Goal: Task Accomplishment & Management: Manage account settings

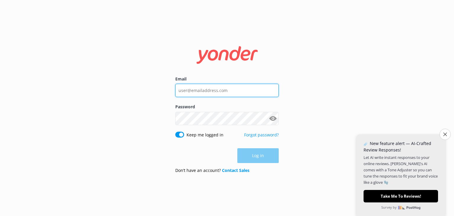
type input "[EMAIL_ADDRESS][DOMAIN_NAME]"
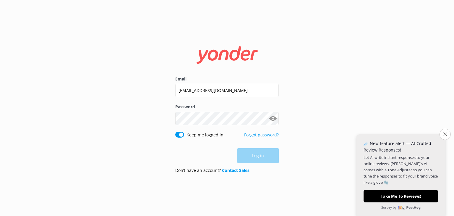
click at [264, 158] on div "Log in" at bounding box center [227, 155] width 104 height 15
click at [263, 159] on button "Log in" at bounding box center [258, 156] width 41 height 15
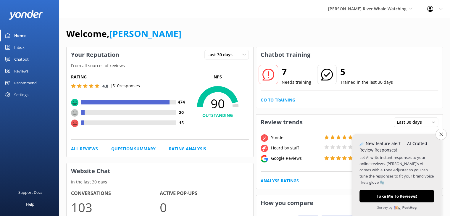
click at [21, 95] on div "Settings" at bounding box center [21, 95] width 14 height 12
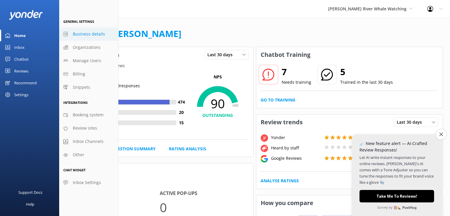
click at [77, 33] on span "Business details" at bounding box center [89, 34] width 32 height 7
select select "America/Tijuana"
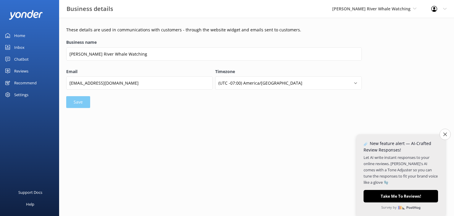
click at [18, 34] on div "Home" at bounding box center [19, 36] width 11 height 12
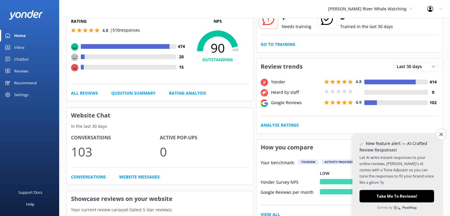
scroll to position [59, 0]
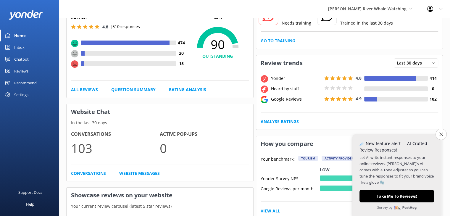
click at [24, 95] on div "Settings" at bounding box center [21, 95] width 14 height 12
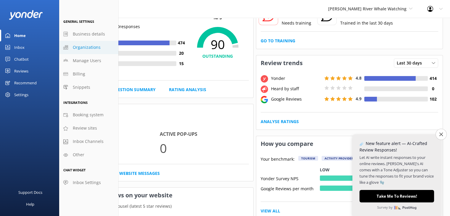
click at [89, 50] on span "Organizations" at bounding box center [87, 47] width 28 height 7
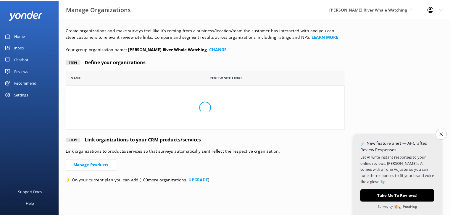
scroll to position [55, 277]
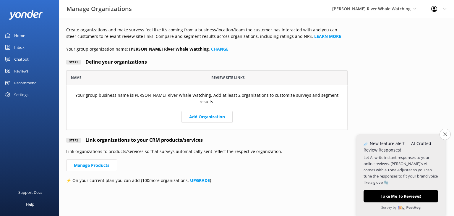
click at [17, 94] on div "Settings" at bounding box center [21, 95] width 14 height 12
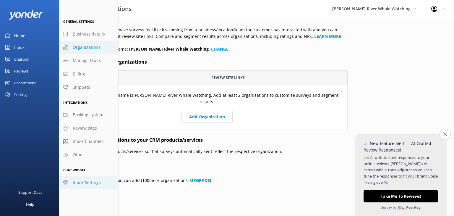
click at [86, 183] on span "Inbox Settings" at bounding box center [87, 182] width 28 height 7
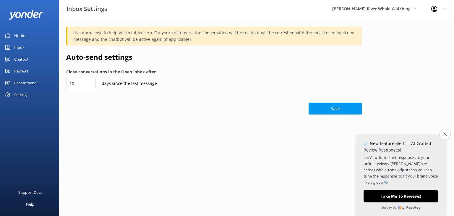
click at [33, 72] on link "Reviews" at bounding box center [29, 71] width 59 height 12
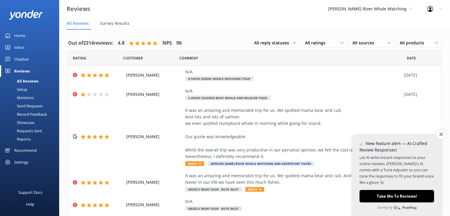
click at [24, 57] on div "Chatbot" at bounding box center [21, 59] width 14 height 12
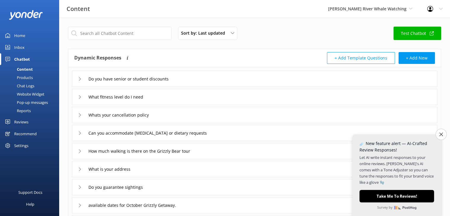
click at [25, 77] on div "Products" at bounding box center [18, 77] width 29 height 8
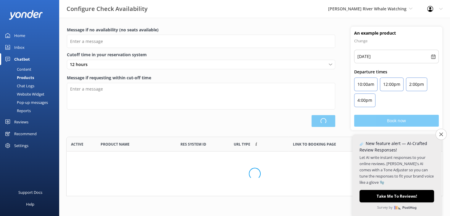
type input "There are no seats available, please check an alternative day"
type textarea "Our online booking system closes {hours} prior to departure. Please contact us …"
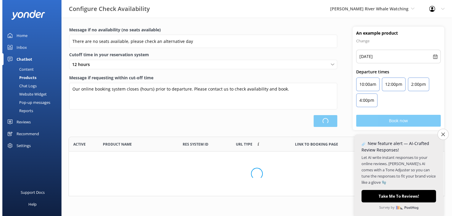
scroll to position [173, 372]
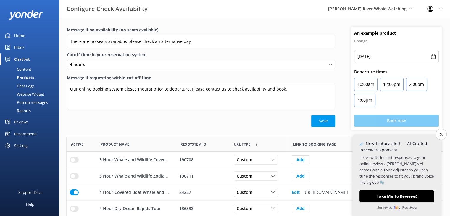
click at [25, 85] on div "Chat Logs" at bounding box center [19, 86] width 31 height 8
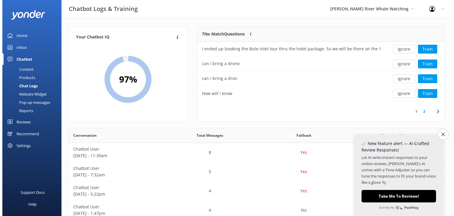
scroll to position [5, 5]
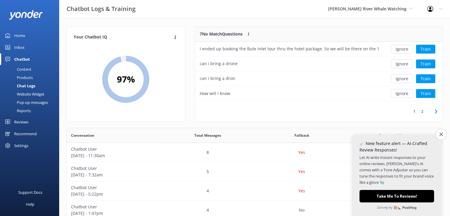
click at [21, 124] on div "Reviews" at bounding box center [21, 122] width 14 height 12
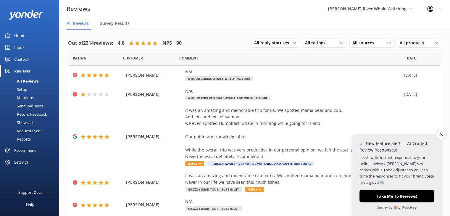
click at [23, 91] on div "Setup" at bounding box center [16, 89] width 24 height 8
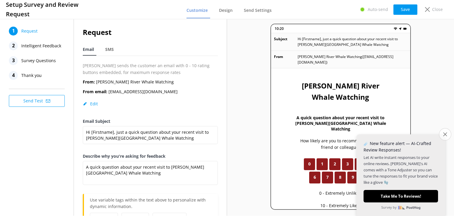
click at [446, 135] on icon "Close survey" at bounding box center [445, 134] width 4 height 4
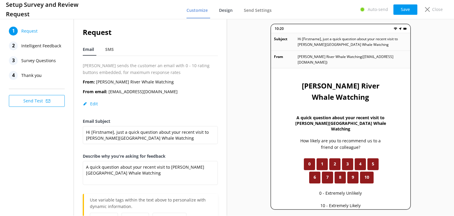
click at [228, 11] on span "Design" at bounding box center [226, 10] width 14 height 6
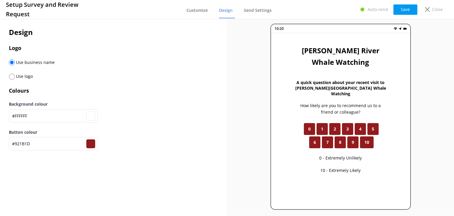
click at [11, 78] on input "radio" at bounding box center [12, 77] width 6 height 6
radio input "true"
radio input "false"
type input "#ffffff"
type input "#921b1d"
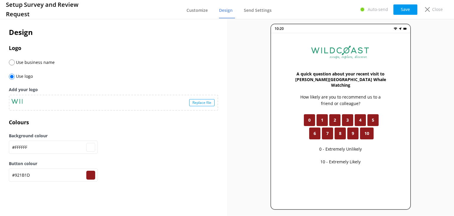
click at [12, 64] on input "radio" at bounding box center [12, 62] width 6 height 6
radio input "true"
radio input "false"
type input "#ffffff"
type input "#921b1d"
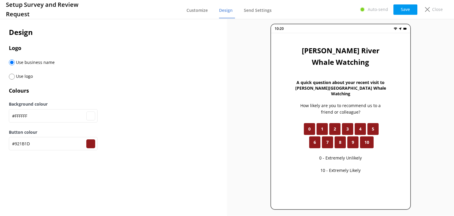
click at [16, 77] on span "Use logo" at bounding box center [24, 76] width 18 height 6
type input "#ffffff"
type input "#921b1d"
click at [9, 78] on input "radio" at bounding box center [12, 77] width 6 height 6
radio input "true"
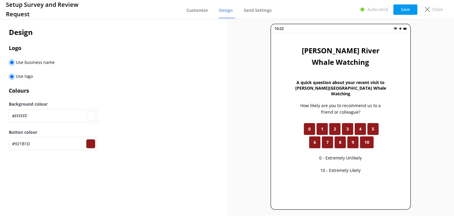
radio input "false"
type input "#ffffff"
type input "#921b1d"
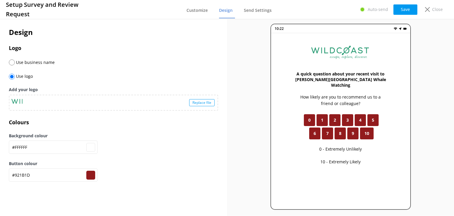
click at [194, 102] on div "Replace file" at bounding box center [201, 102] width 25 height 7
type input "#ffffff"
type input "#921b1d"
type input "#ffffff"
type input "#921b1d"
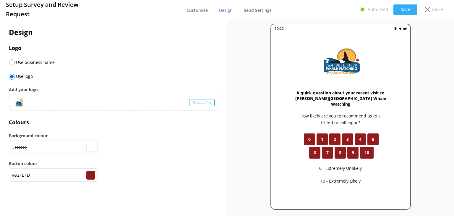
click at [406, 9] on button "Save" at bounding box center [406, 9] width 24 height 10
type input "#ffffff"
type input "#921b1d"
type input "#ffffff"
type input "#921b1d"
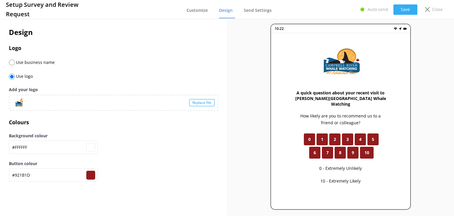
click at [402, 5] on button "Save" at bounding box center [406, 9] width 24 height 10
type input "#ffffff"
type input "#921b1d"
type input "#ffffff"
type input "#921b1d"
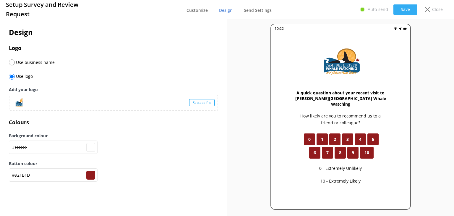
click at [403, 12] on button "Save" at bounding box center [406, 9] width 24 height 10
type input "#ffffff"
type input "#921b1d"
type input "#ffffff"
type input "#921b1d"
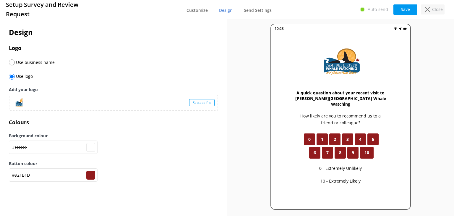
click at [425, 11] on div "Close" at bounding box center [433, 9] width 24 height 10
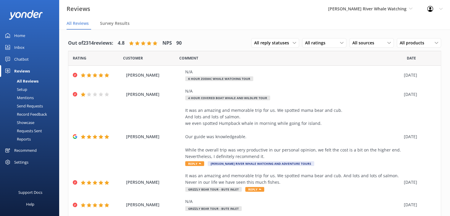
click at [24, 90] on div "Setup" at bounding box center [16, 89] width 24 height 8
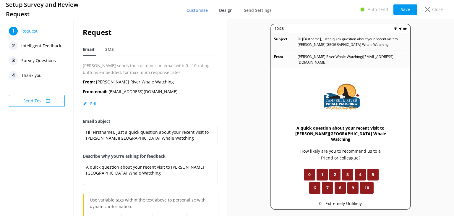
click at [232, 12] on span "Design" at bounding box center [226, 10] width 14 height 6
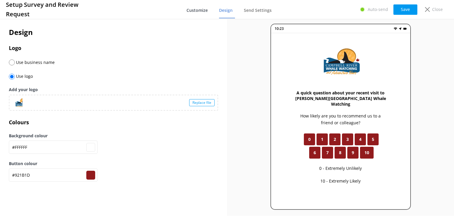
click at [196, 12] on span "Customize" at bounding box center [197, 10] width 21 height 6
